Goal: Information Seeking & Learning: Learn about a topic

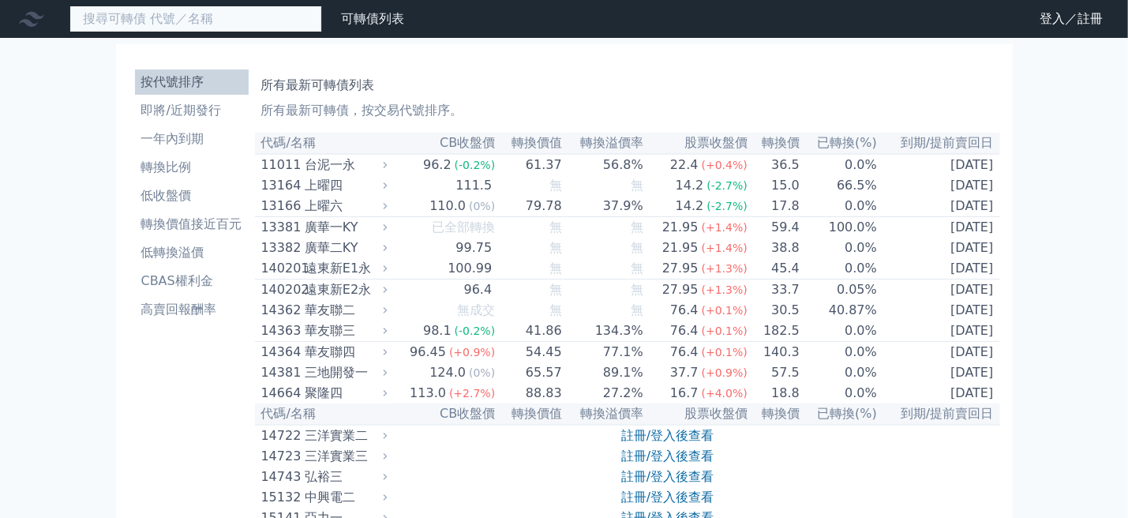
click at [205, 25] on input at bounding box center [195, 19] width 253 height 27
type input "3131"
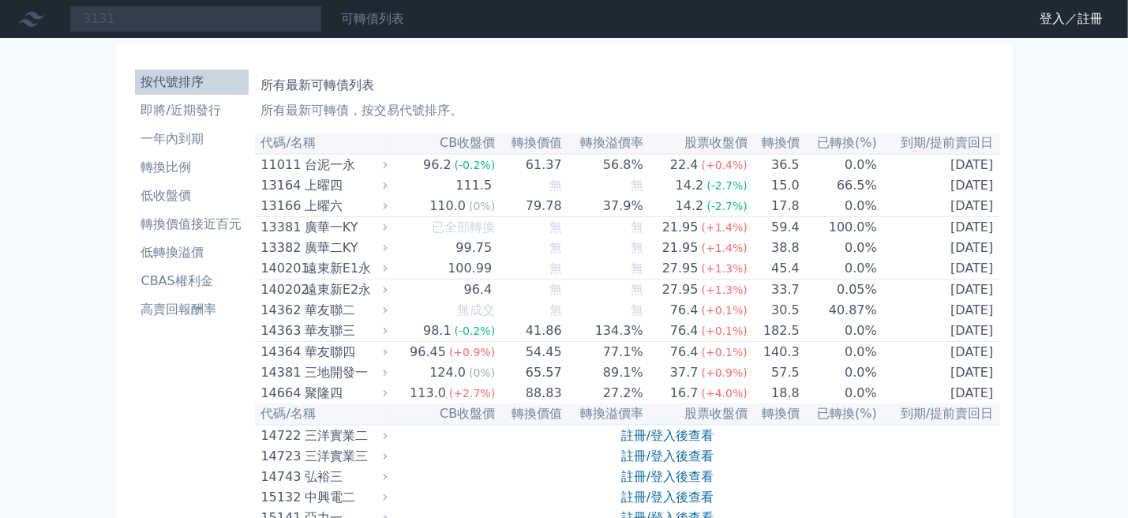
click at [351, 17] on link "可轉債列表" at bounding box center [372, 18] width 63 height 15
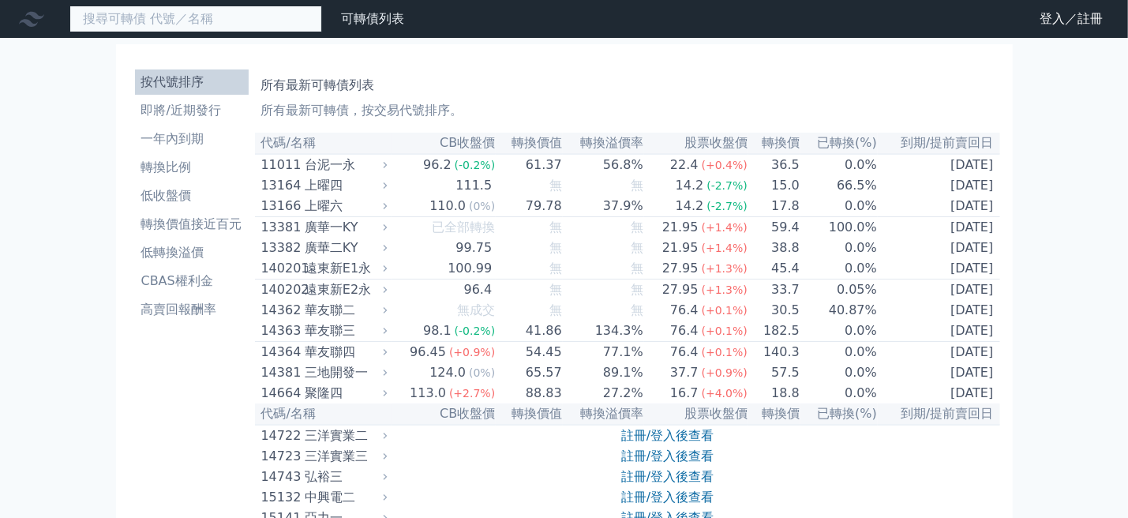
click at [138, 9] on input at bounding box center [195, 19] width 253 height 27
paste input "弘塑"
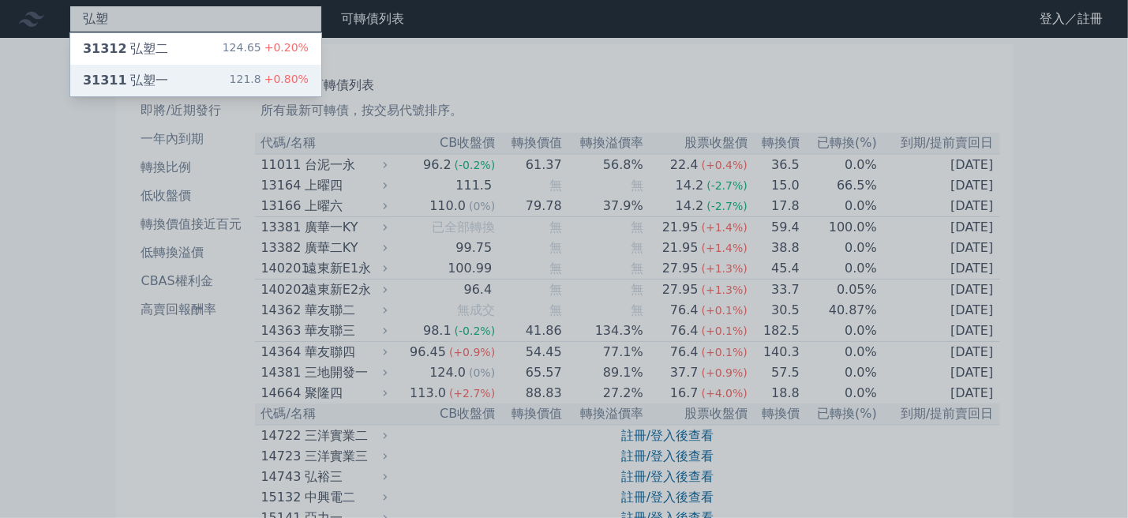
type input "弘塑"
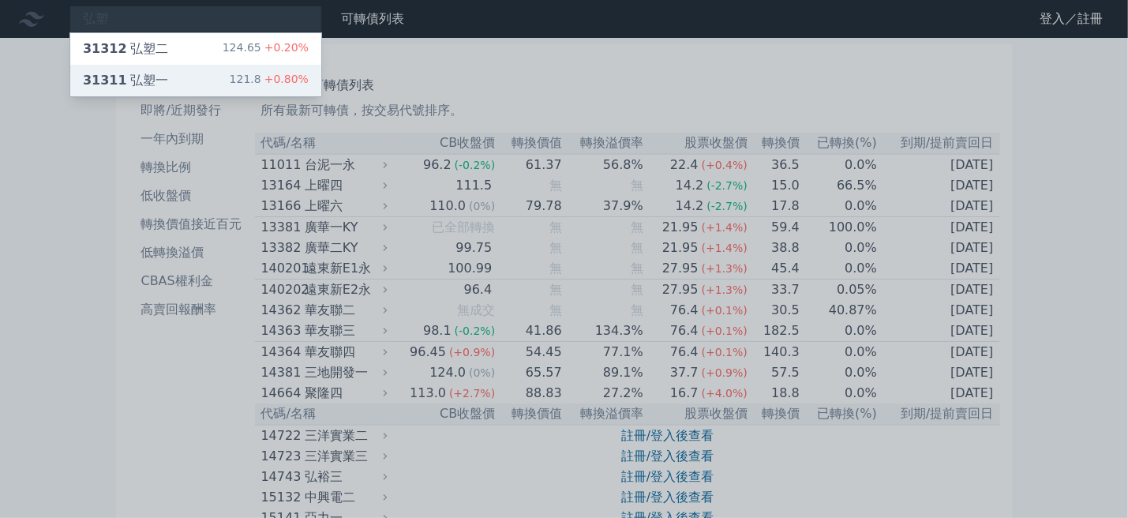
click at [142, 71] on div "31311 弘塑一" at bounding box center [125, 80] width 85 height 19
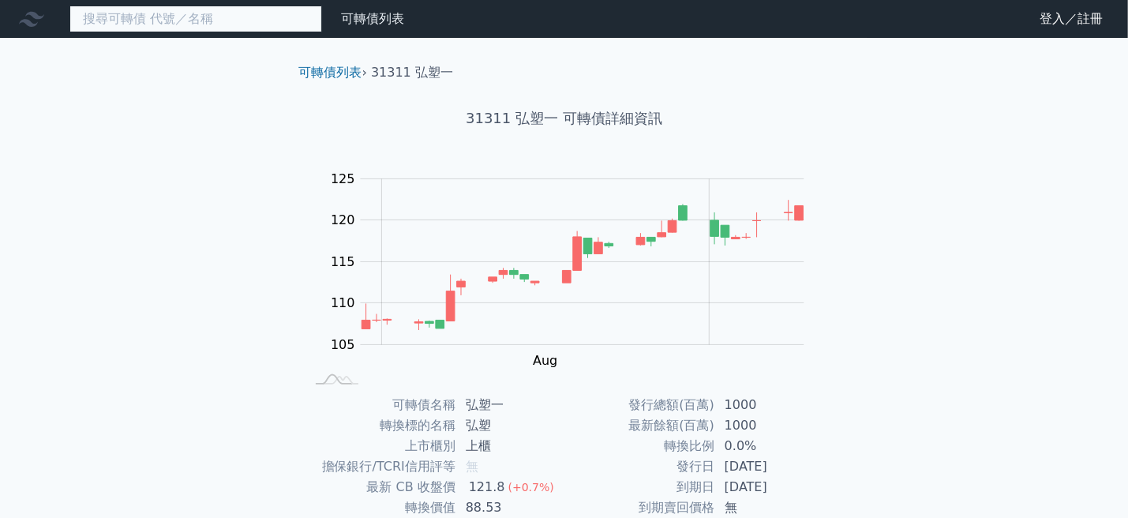
click at [205, 15] on input at bounding box center [195, 19] width 253 height 27
paste input "弘塑"
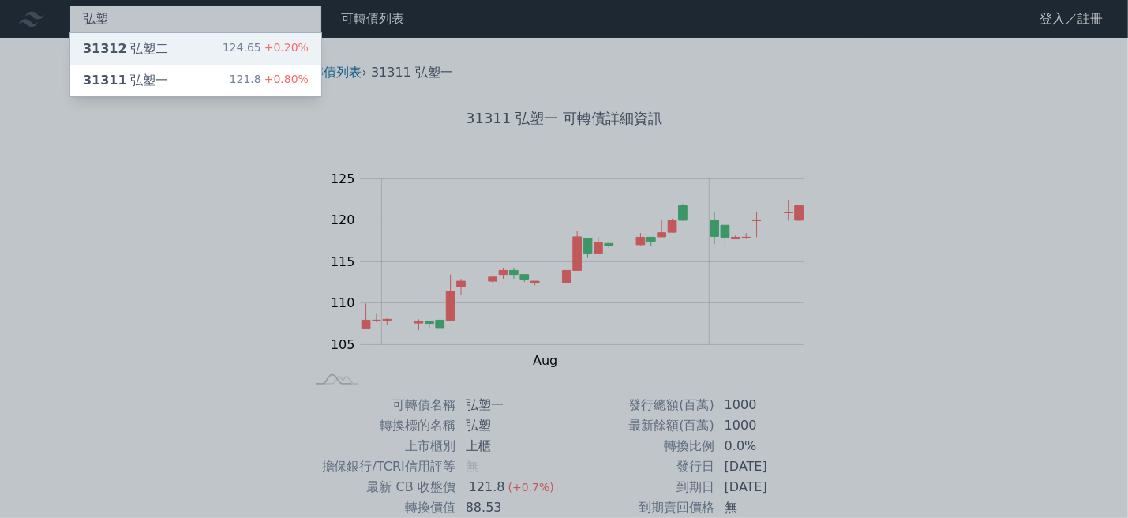
type input "弘塑"
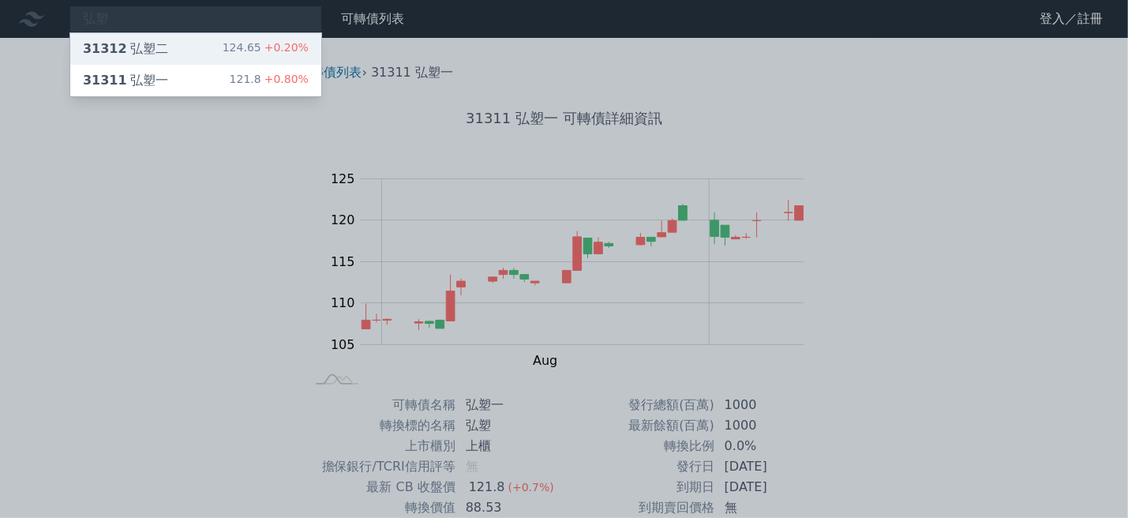
click at [170, 47] on div "31312 弘塑二 124.65 +0.20%" at bounding box center [195, 49] width 251 height 32
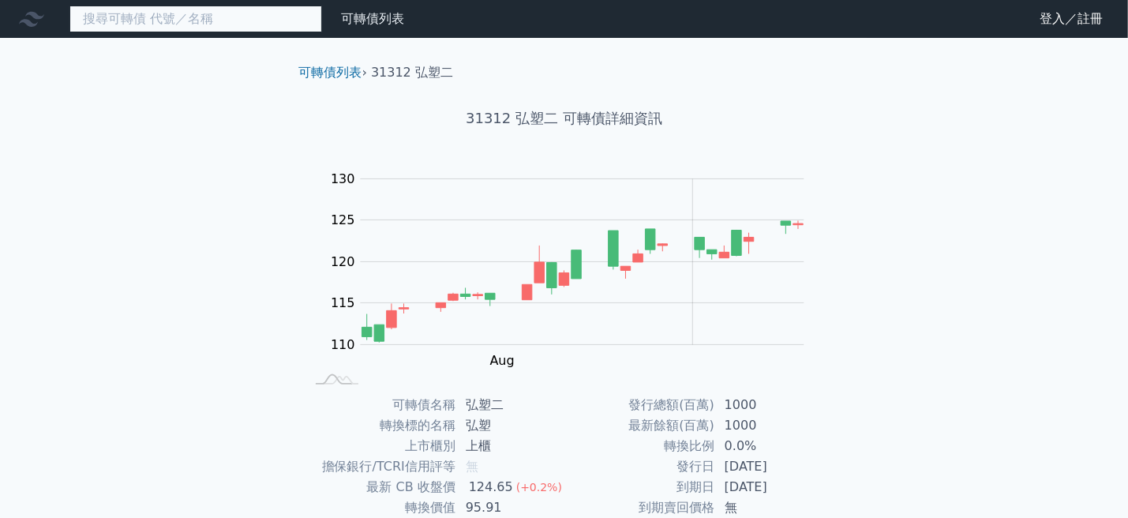
click at [226, 28] on input at bounding box center [195, 19] width 253 height 27
paste input "大量"
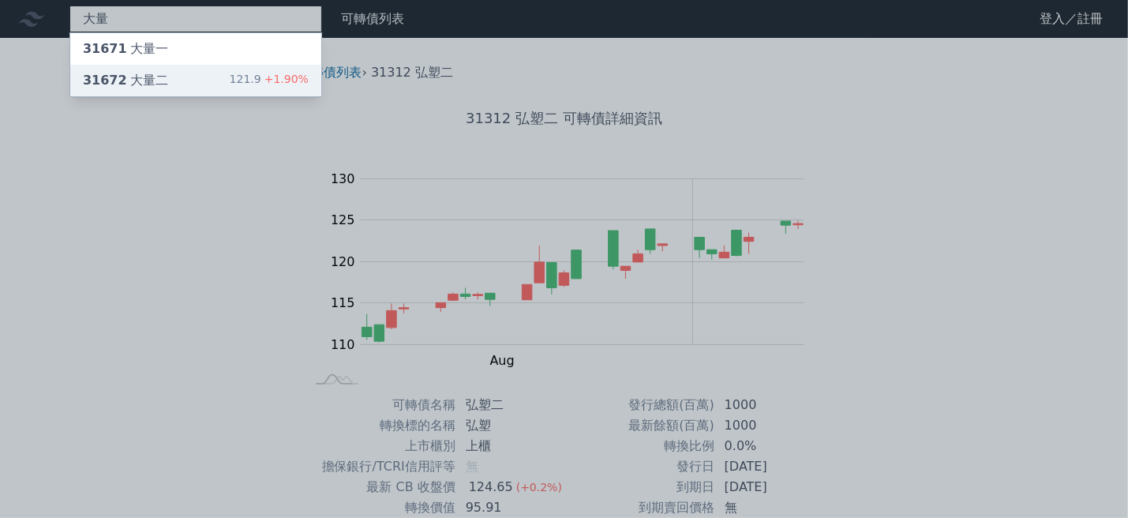
type input "大量"
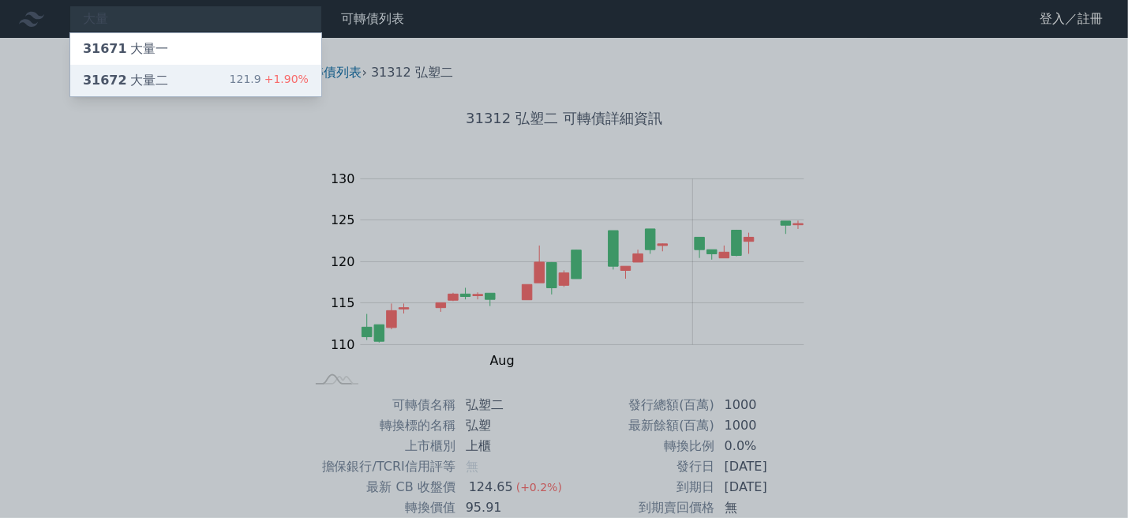
click at [178, 69] on div "31672 大量二 121.9 +1.90%" at bounding box center [195, 81] width 251 height 32
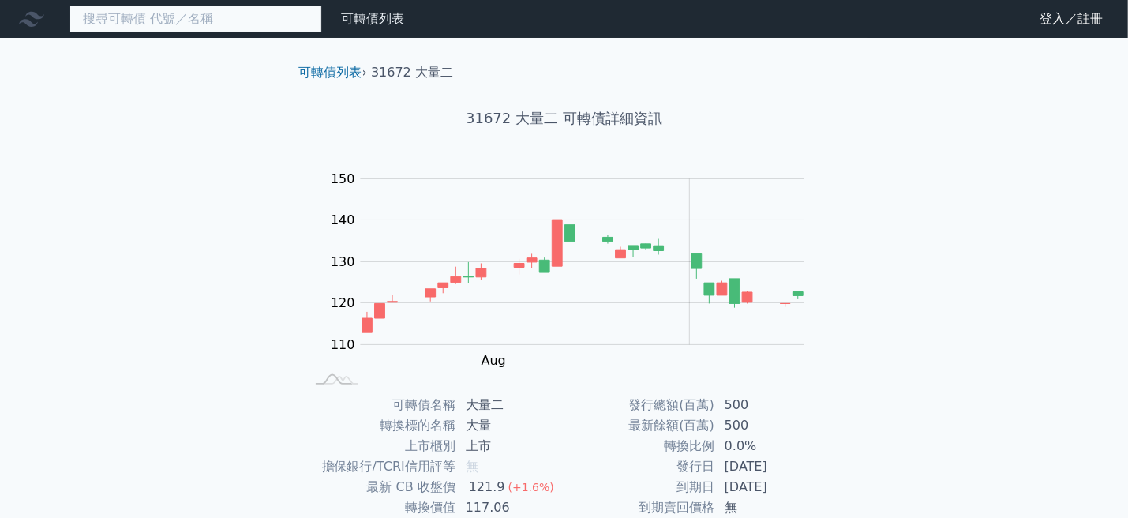
click at [219, 16] on input at bounding box center [195, 19] width 253 height 27
paste input "[PERSON_NAME]"
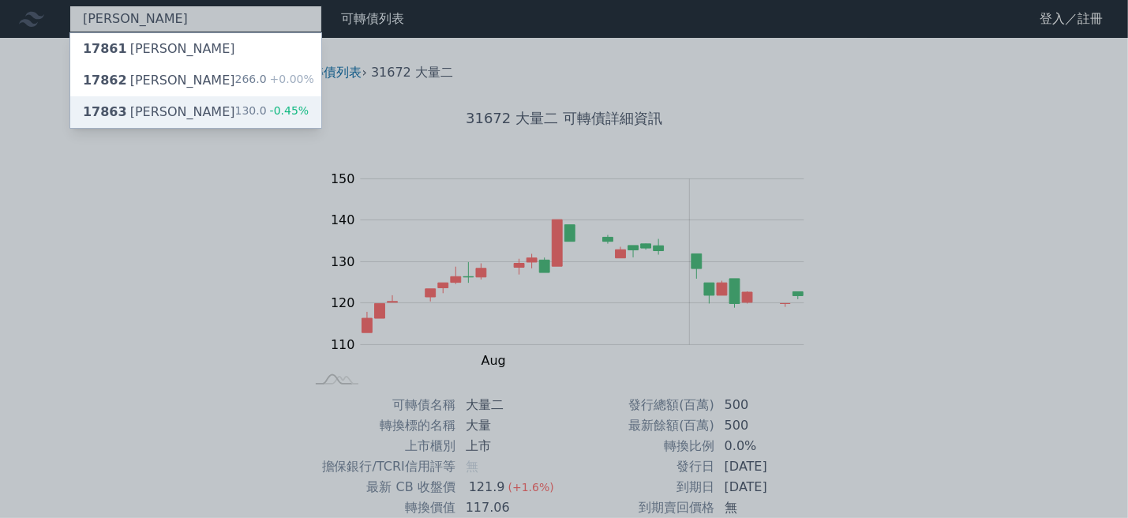
type input "[PERSON_NAME]"
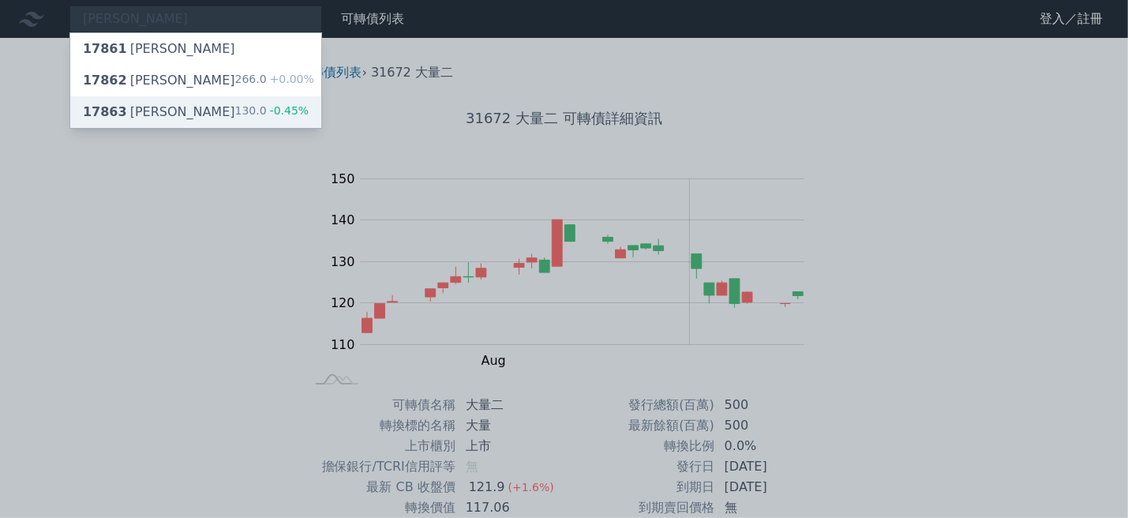
click at [166, 102] on div "17863 [PERSON_NAME]三 130.0 -0.45%" at bounding box center [195, 112] width 251 height 32
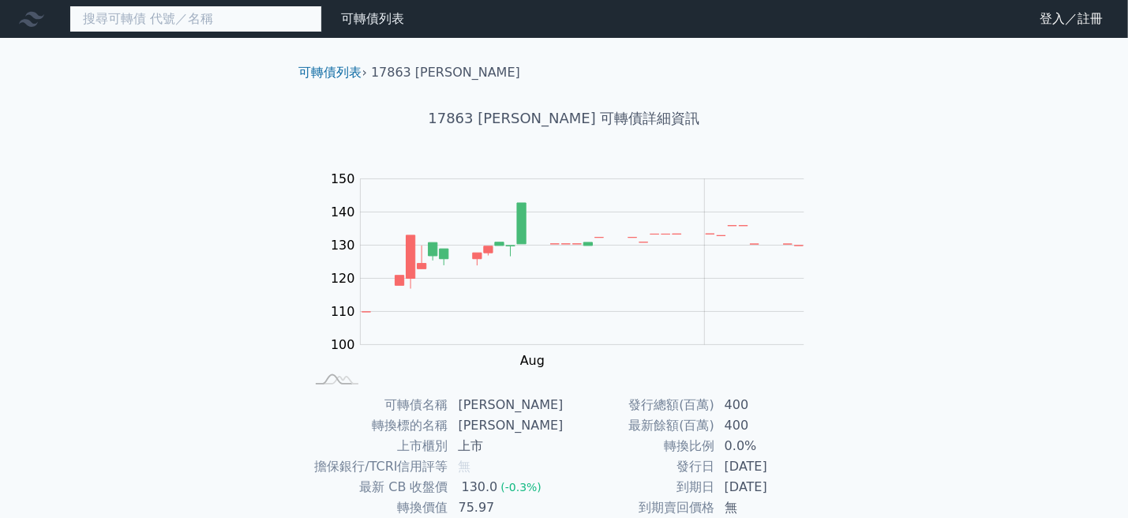
click at [237, 21] on input at bounding box center [195, 19] width 253 height 27
paste input "進典"
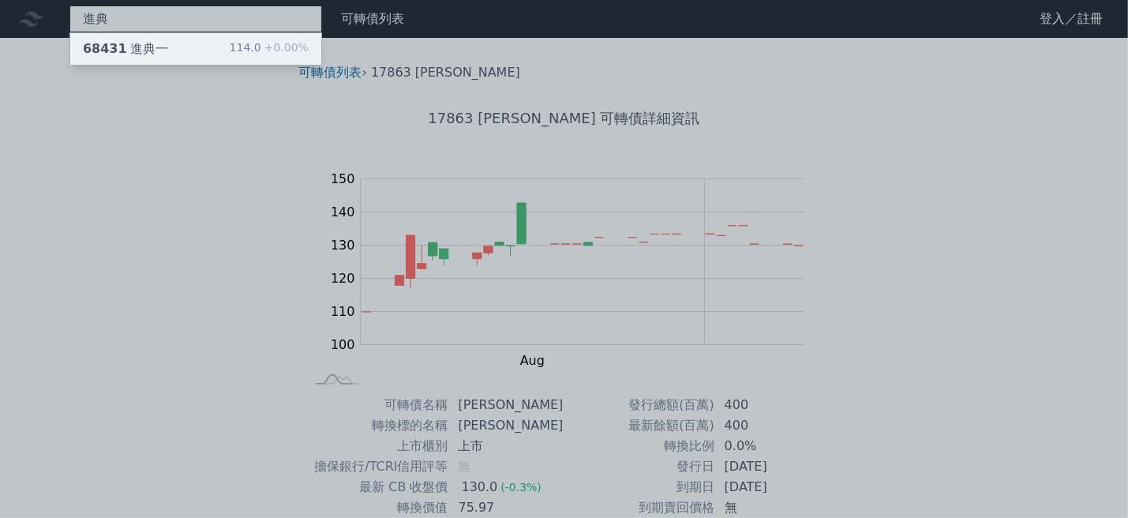
type input "進典"
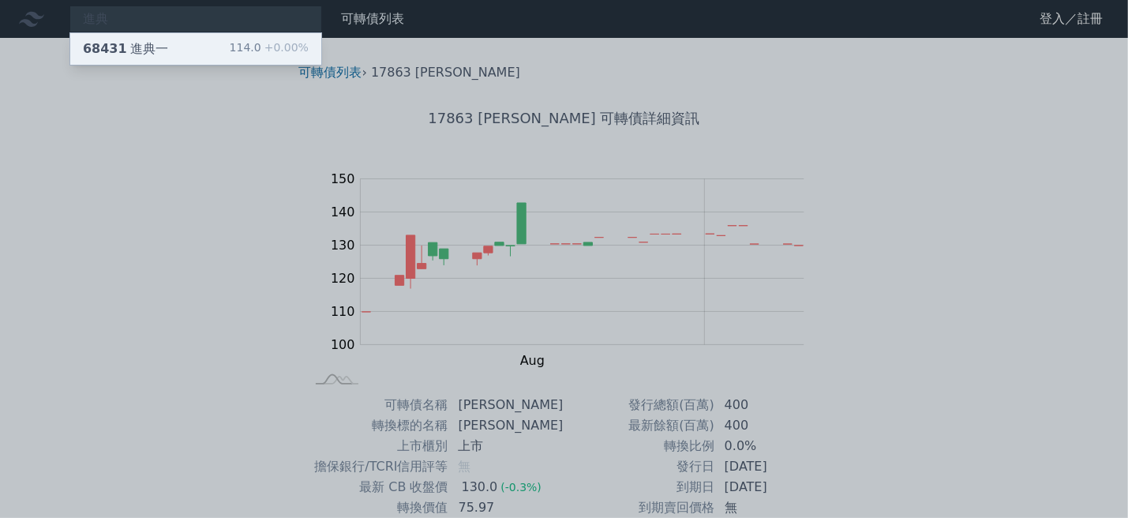
click at [182, 47] on div "68431 進典一 114.0 +0.00%" at bounding box center [195, 49] width 251 height 32
